Goal: Task Accomplishment & Management: Manage account settings

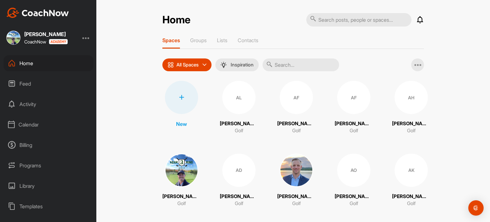
click at [43, 121] on div "Calendar" at bounding box center [49, 124] width 90 height 16
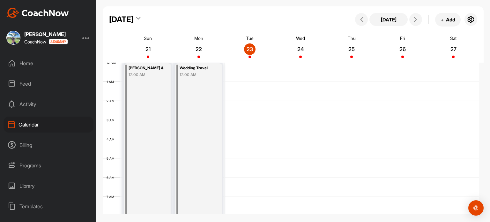
scroll to position [111, 0]
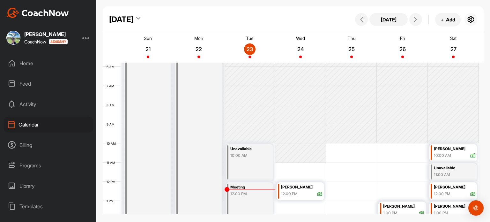
click at [471, 19] on icon "button" at bounding box center [471, 20] width 8 height 8
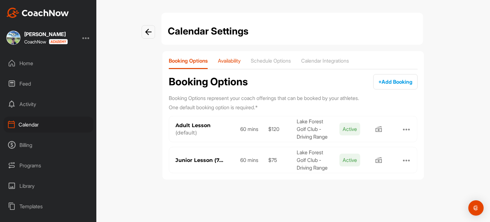
click at [241, 67] on div "Availability" at bounding box center [229, 62] width 23 height 11
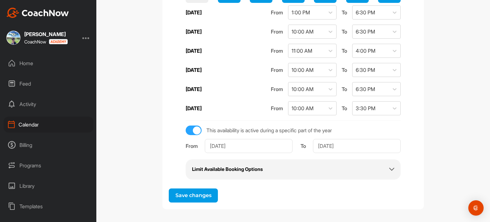
scroll to position [169, 0]
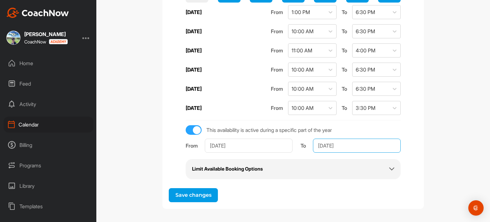
click at [335, 142] on input "[DATE]" at bounding box center [357, 146] width 88 height 14
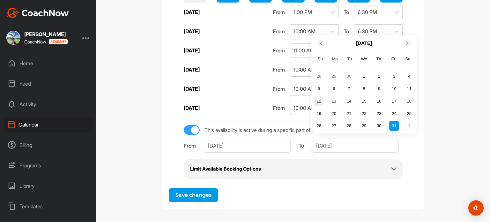
click at [318, 101] on div "12" at bounding box center [319, 101] width 10 height 10
type input "[DATE]"
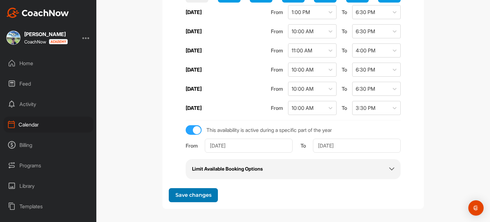
click at [199, 194] on span "Save changes" at bounding box center [194, 195] width 36 height 6
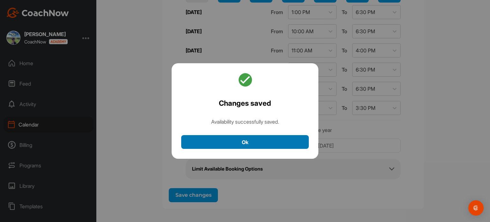
click at [211, 145] on button "Ok" at bounding box center [245, 142] width 128 height 14
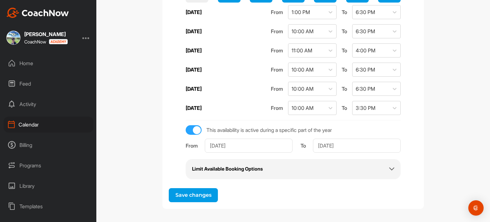
click at [217, 165] on h2 "Limit Available Booking Options" at bounding box center [227, 168] width 71 height 7
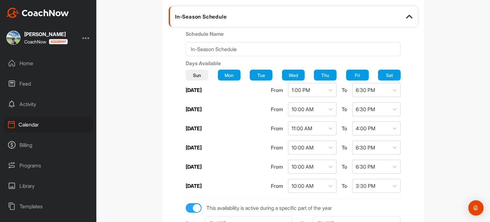
scroll to position [54, 0]
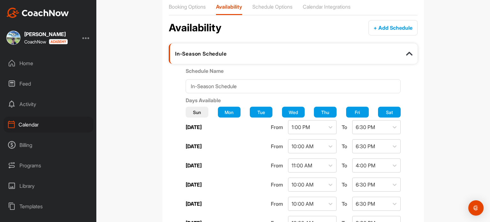
click at [203, 49] on div "In-Season Schedule" at bounding box center [293, 53] width 249 height 20
click at [204, 60] on div "In-Season Schedule" at bounding box center [293, 53] width 249 height 20
click at [408, 53] on img at bounding box center [409, 53] width 6 height 6
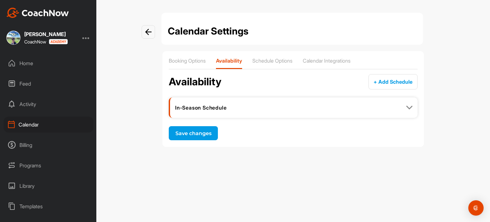
scroll to position [0, 0]
click at [280, 60] on p "Schedule Options" at bounding box center [272, 60] width 40 height 6
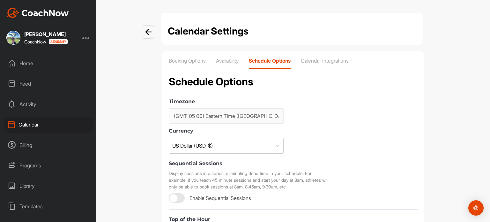
click at [148, 30] on img at bounding box center [148, 32] width 6 height 6
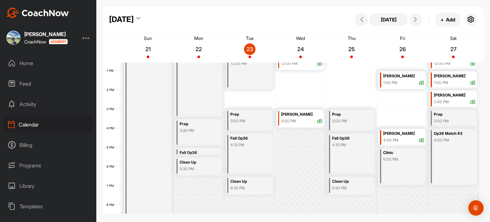
scroll to position [206, 0]
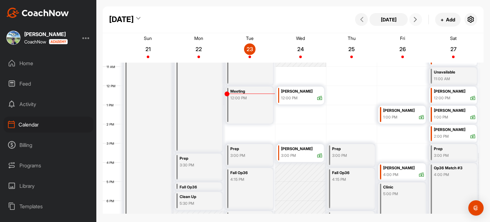
click at [417, 20] on icon at bounding box center [415, 19] width 5 height 5
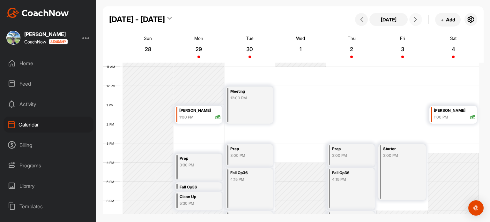
click at [449, 125] on div "12 AM 1 AM 2 AM 3 AM 4 AM 5 AM 6 AM 7 AM 8 AM 9 AM 10 AM 11 AM 12 PM 1 PM 2 PM …" at bounding box center [291, 86] width 376 height 460
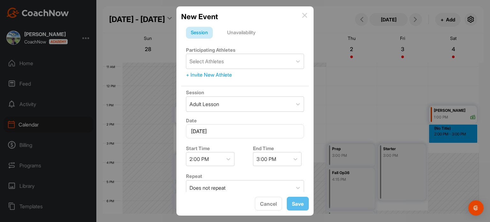
click at [250, 35] on div "Unavailability" at bounding box center [241, 33] width 38 height 12
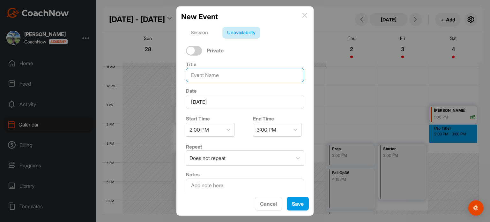
click at [242, 76] on input at bounding box center [245, 75] width 118 height 14
type input "Carts"
click at [280, 129] on div "3:00 PM" at bounding box center [271, 129] width 36 height 13
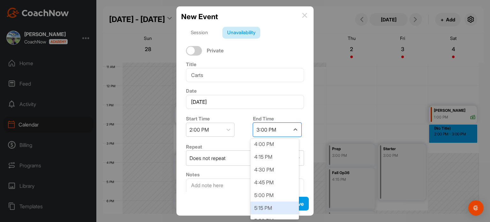
scroll to position [128, 0]
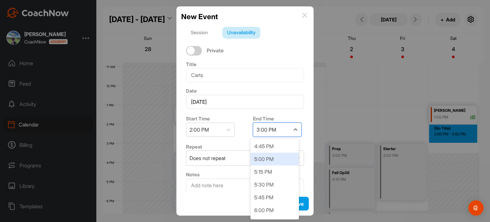
click at [278, 161] on div "5:00 PM" at bounding box center [275, 159] width 49 height 13
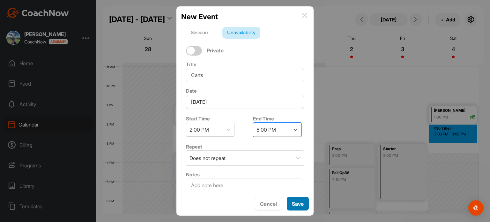
click at [299, 206] on span "Save" at bounding box center [298, 203] width 12 height 6
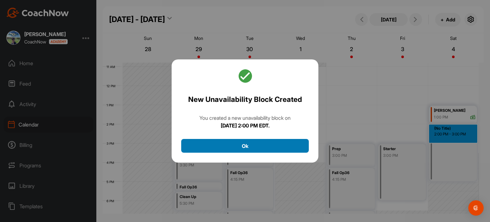
drag, startPoint x: 278, startPoint y: 155, endPoint x: 278, endPoint y: 149, distance: 6.1
click at [278, 153] on div "New Unavailability Block Created You created a new unavailability block [DATE][…" at bounding box center [245, 110] width 147 height 103
click at [278, 147] on button "Ok" at bounding box center [245, 146] width 128 height 14
